Goal: Find contact information: Find contact information

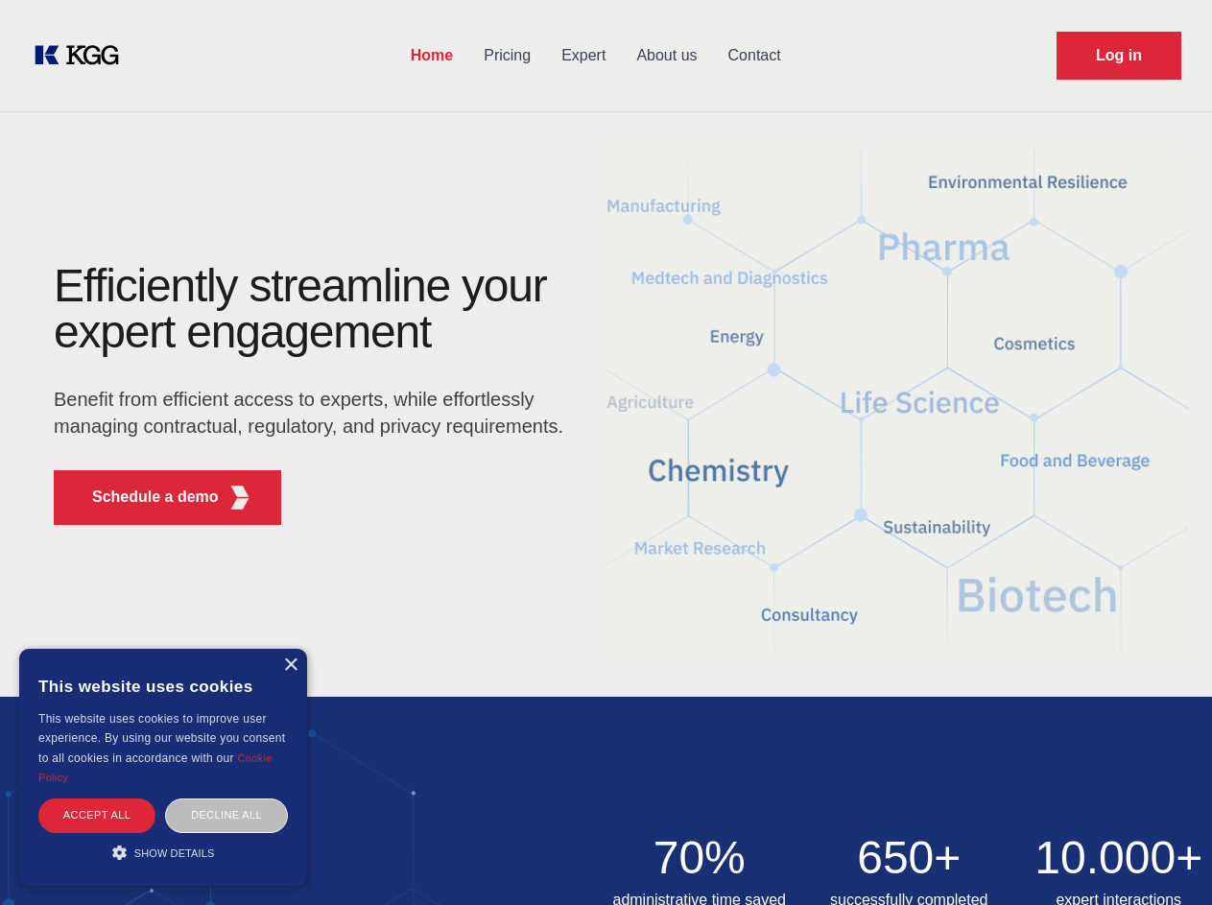
click at [606, 452] on div "Efficiently streamline your expert engagement Benefit from efficient access to …" at bounding box center [314, 401] width 583 height 277
click at [144, 497] on p "Schedule a demo" at bounding box center [155, 497] width 127 height 23
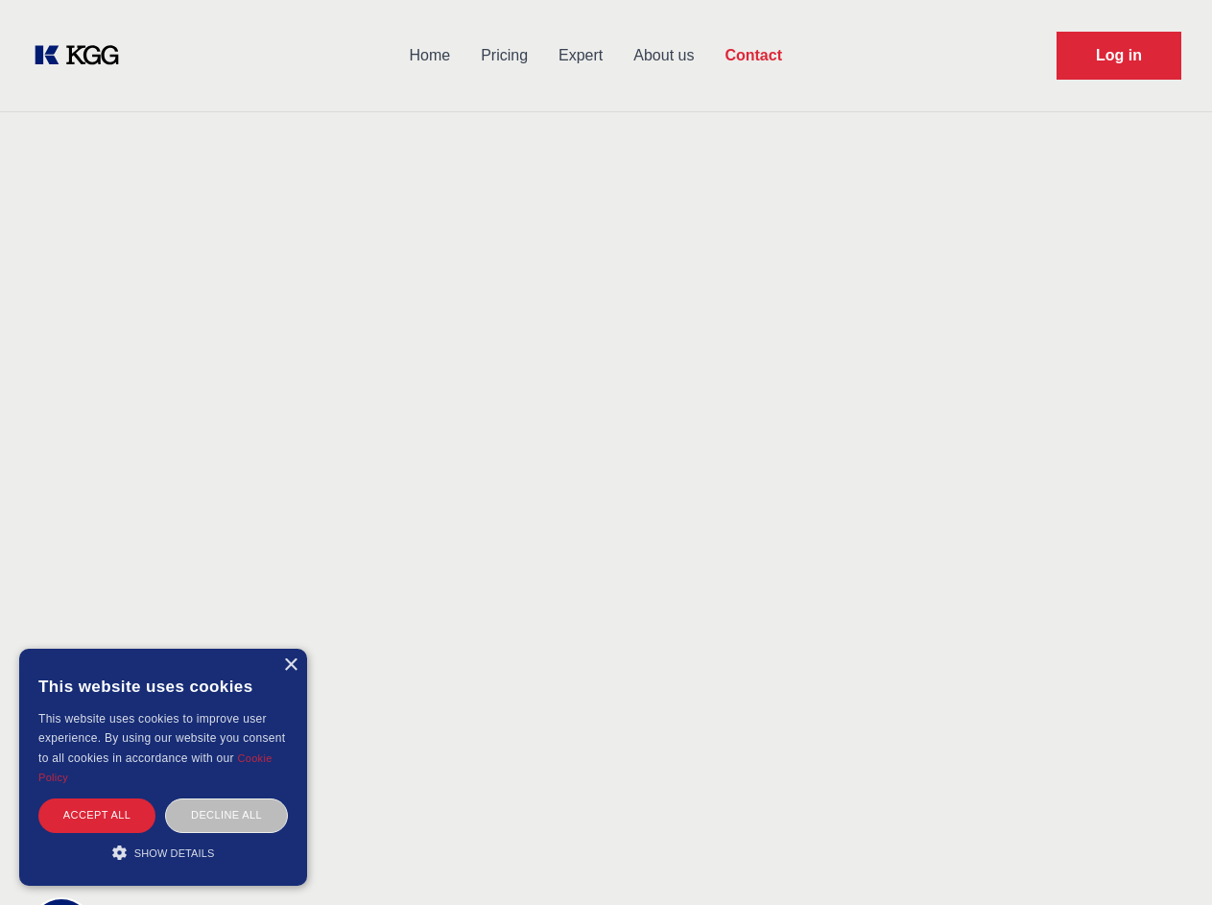
click at [290, 665] on div "× This website uses cookies This website uses cookies to improve user experienc…" at bounding box center [163, 767] width 288 height 237
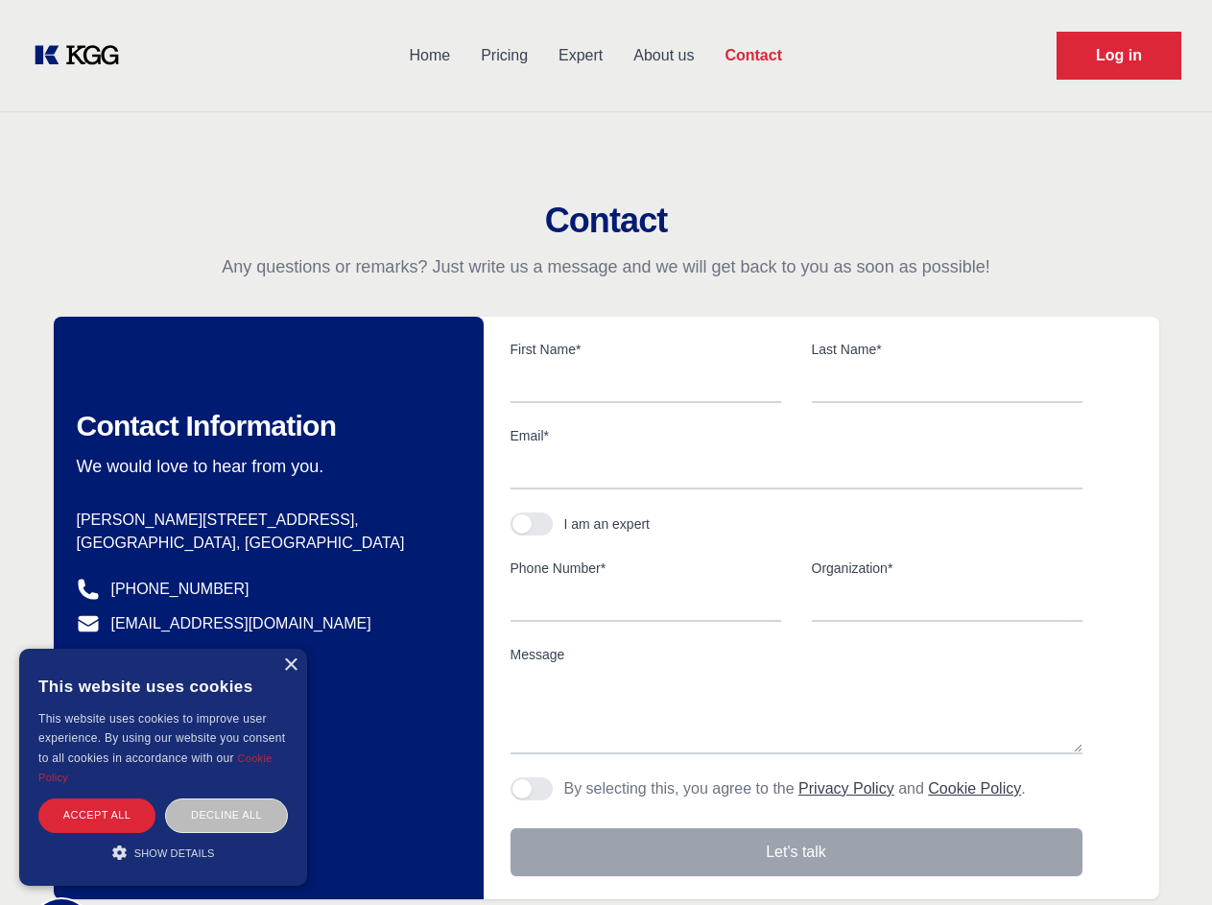
click at [97, 815] on div "Accept all" at bounding box center [96, 815] width 117 height 34
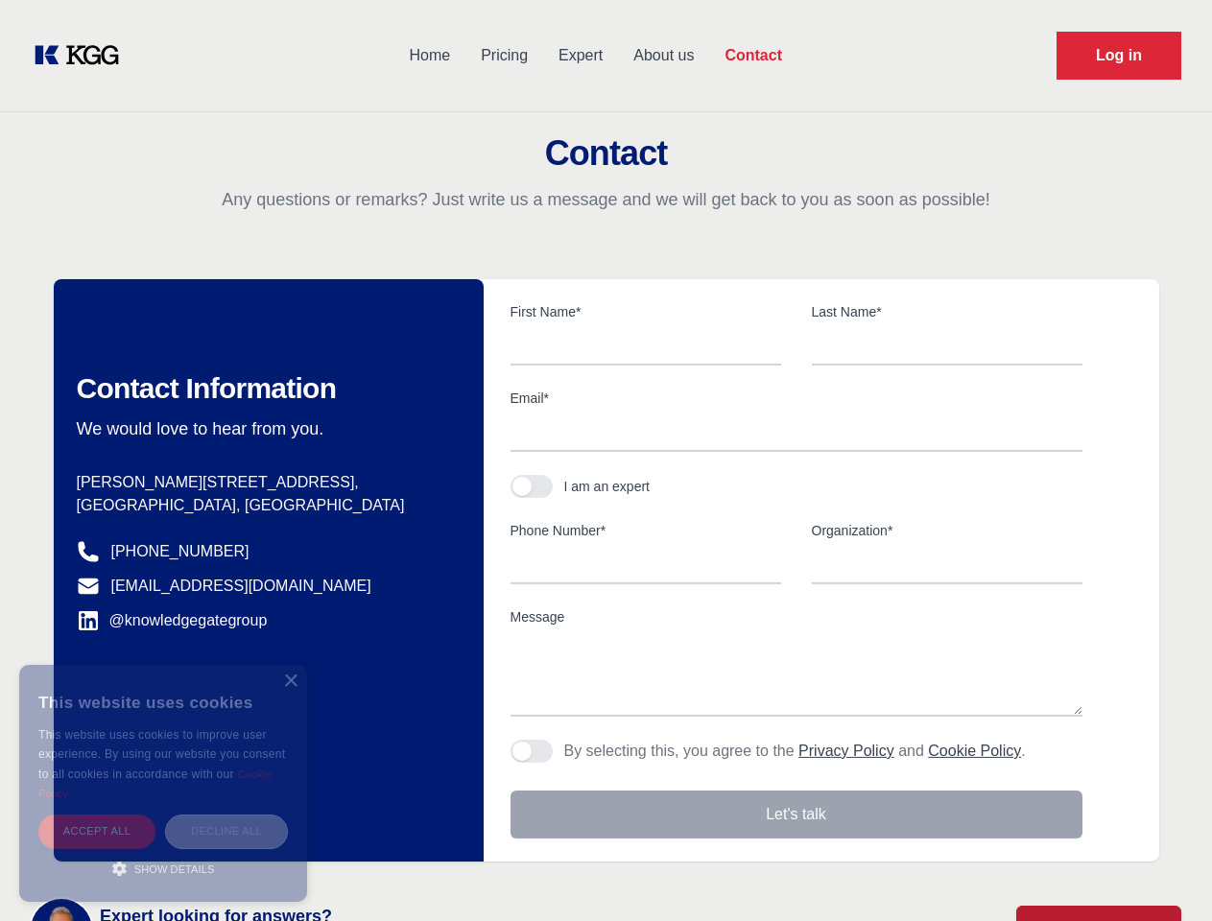
click at [226, 815] on div "Decline all" at bounding box center [226, 832] width 123 height 34
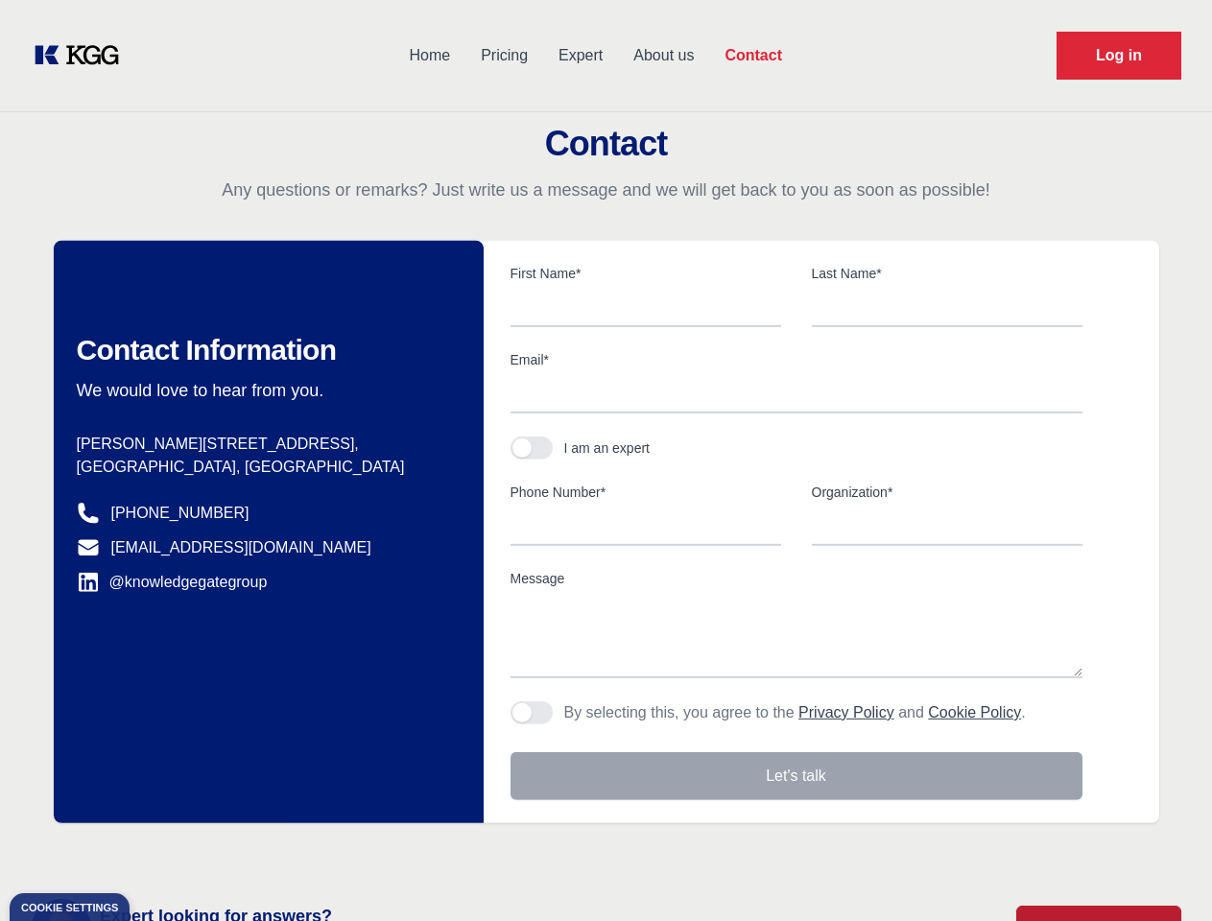
click at [163, 852] on main "Contact Any questions or remarks? Just write us a message and we will get back …" at bounding box center [606, 499] width 1212 height 999
